Goal: Navigation & Orientation: Find specific page/section

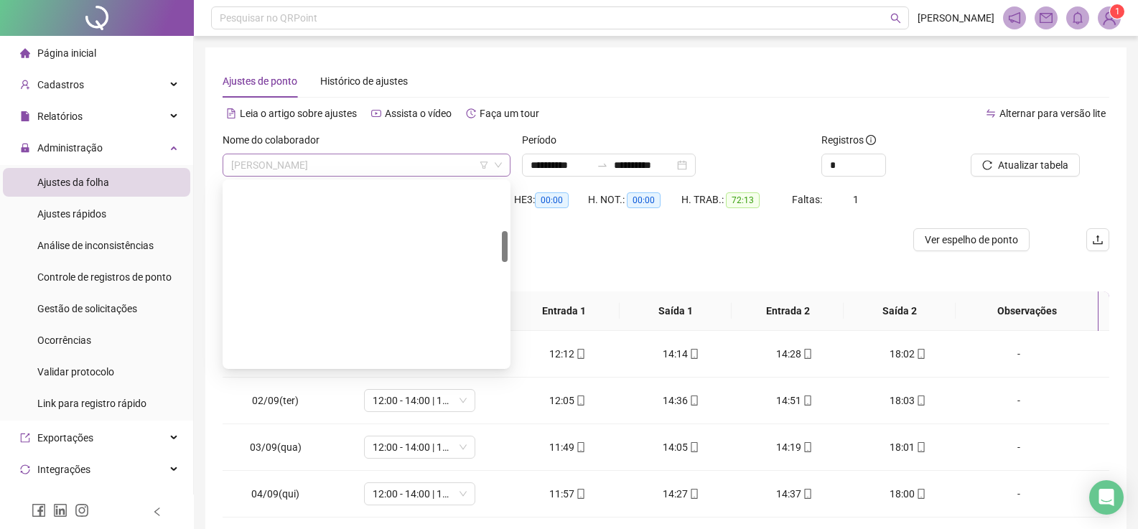
click at [413, 164] on span "[PERSON_NAME]" at bounding box center [366, 165] width 271 height 22
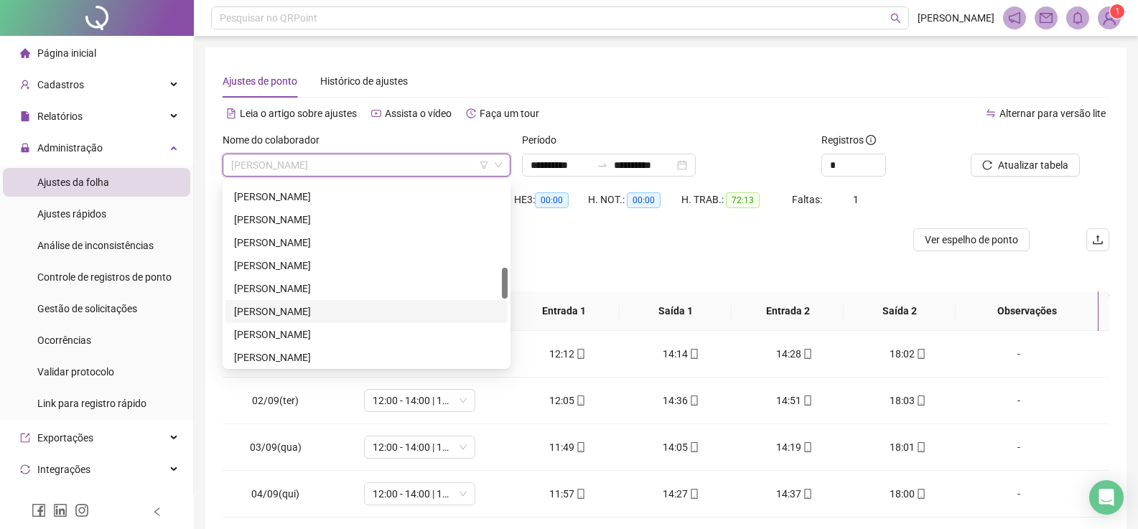
scroll to position [574, 0]
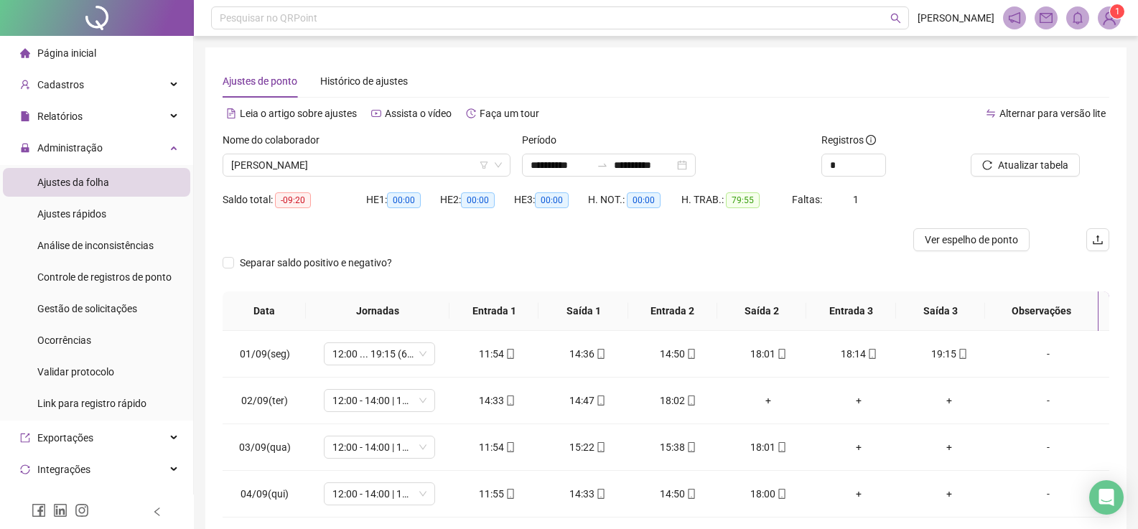
click at [94, 50] on span "Página inicial" at bounding box center [66, 52] width 59 height 11
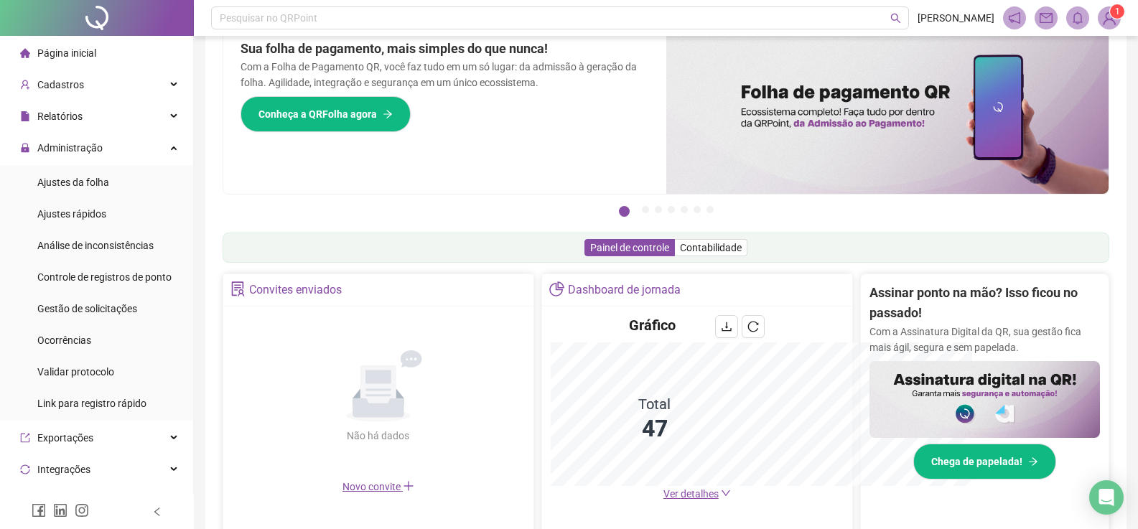
scroll to position [256, 0]
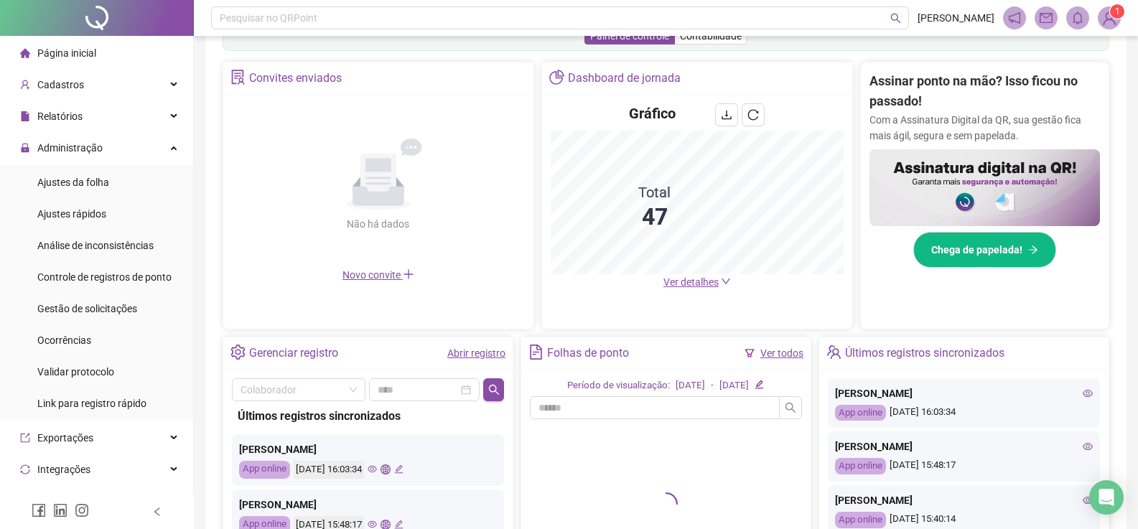
click at [690, 289] on span "Ver detalhes" at bounding box center [696, 282] width 67 height 16
click at [688, 281] on span "Ver detalhes" at bounding box center [690, 281] width 55 height 11
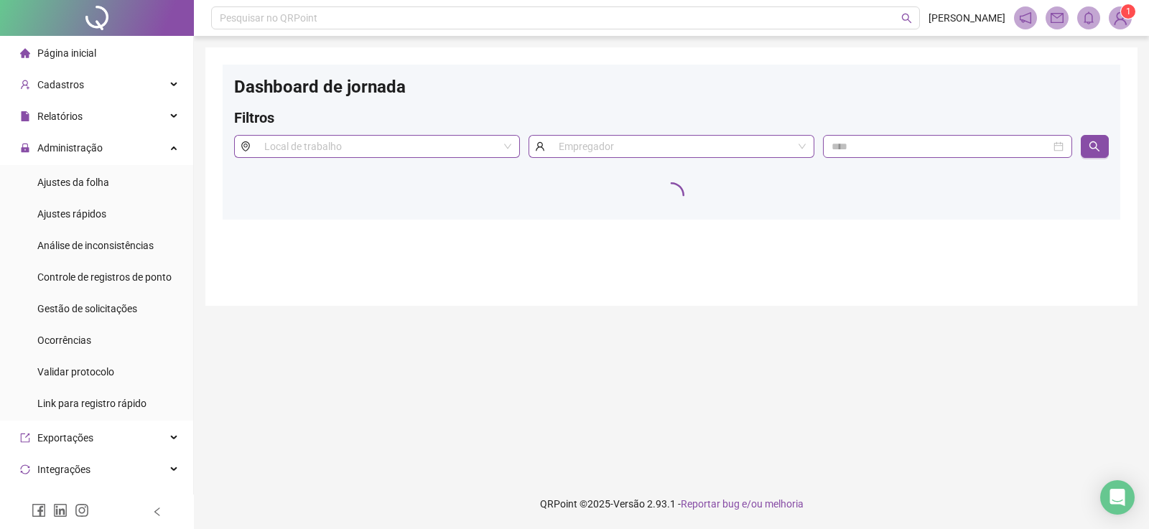
click at [90, 53] on span "Página inicial" at bounding box center [66, 52] width 59 height 11
